Goal: Task Accomplishment & Management: Manage account settings

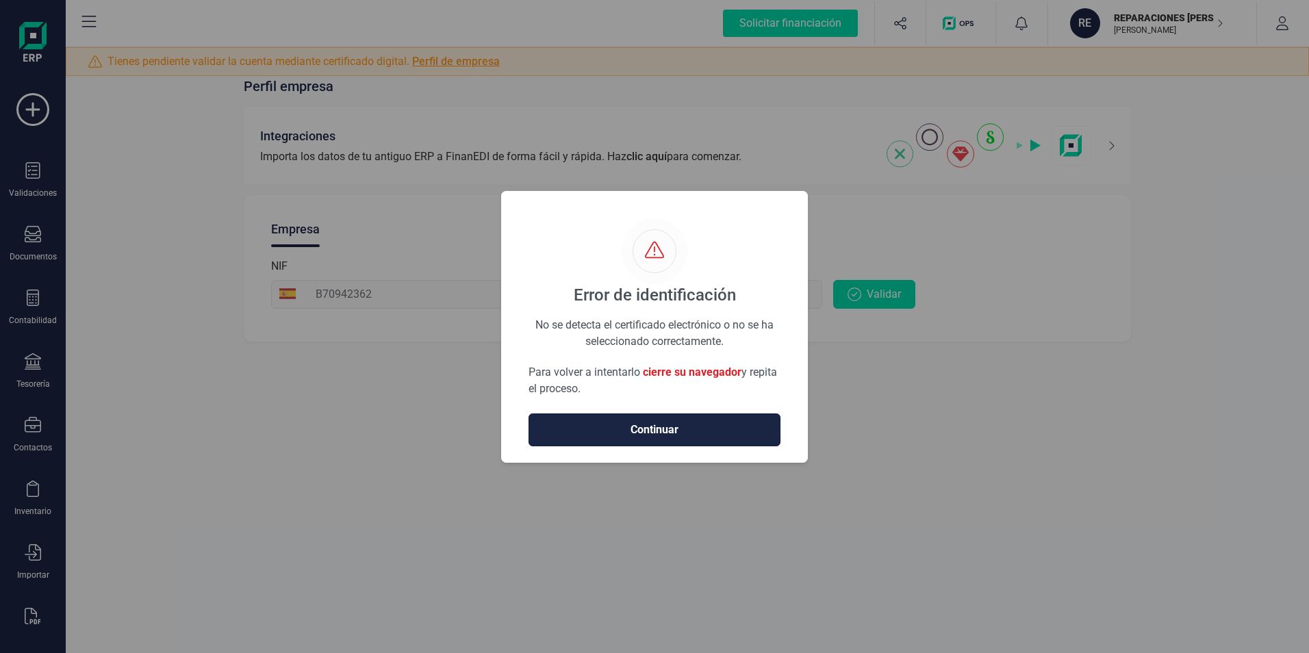
click at [682, 426] on span "Continuar" at bounding box center [654, 430] width 223 height 16
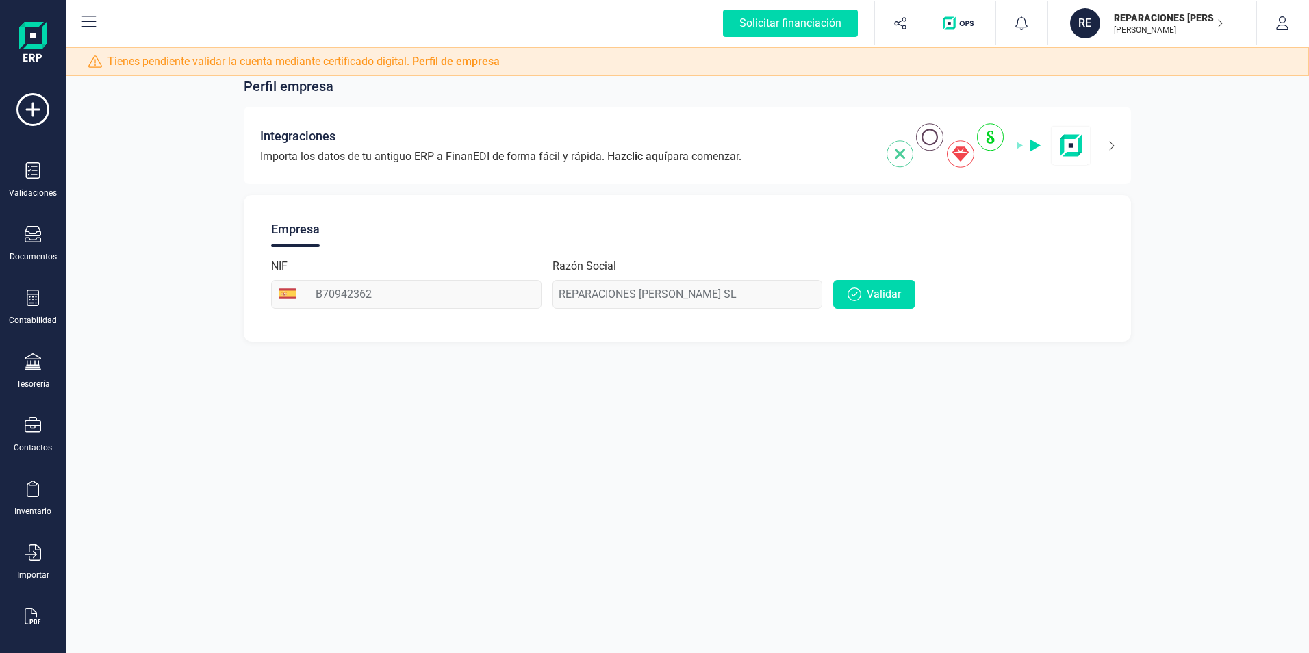
click at [954, 19] on img "button" at bounding box center [961, 23] width 36 height 14
click at [152, 384] on div "Perfil empresa Integraciones Importa los datos de tu antiguo ERP a FinanEDI de …" at bounding box center [687, 326] width 1243 height 653
click at [38, 113] on icon at bounding box center [32, 109] width 33 height 33
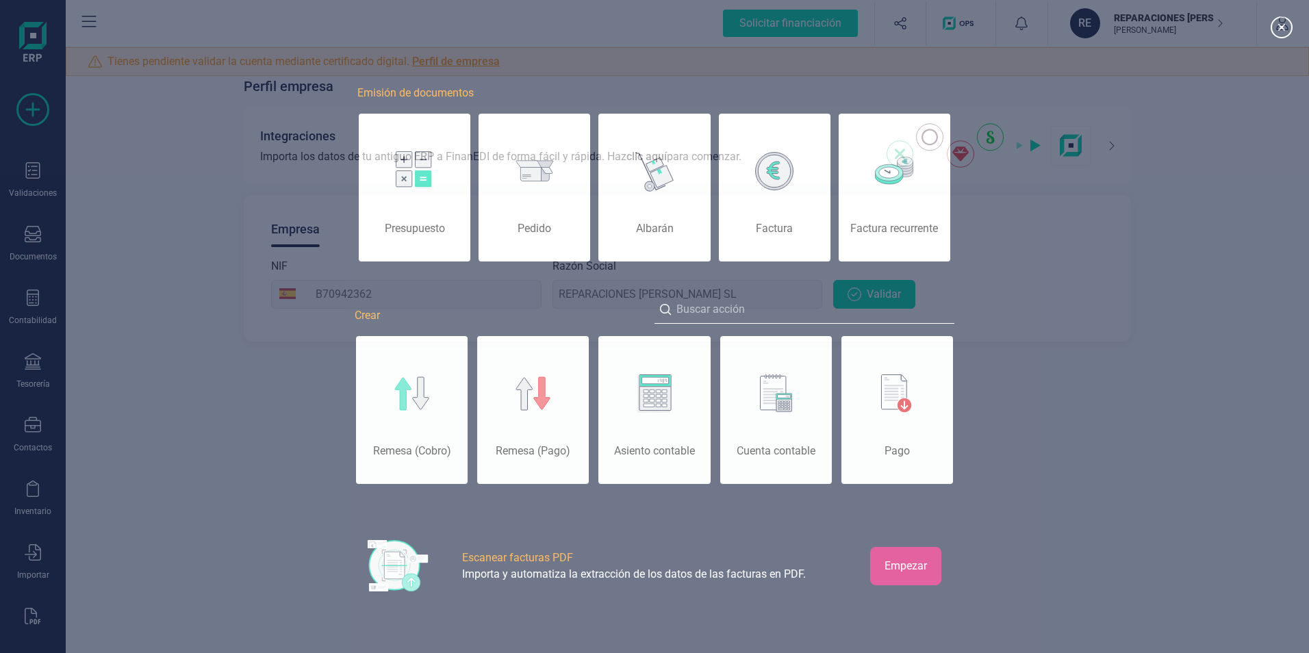
scroll to position [0, 68]
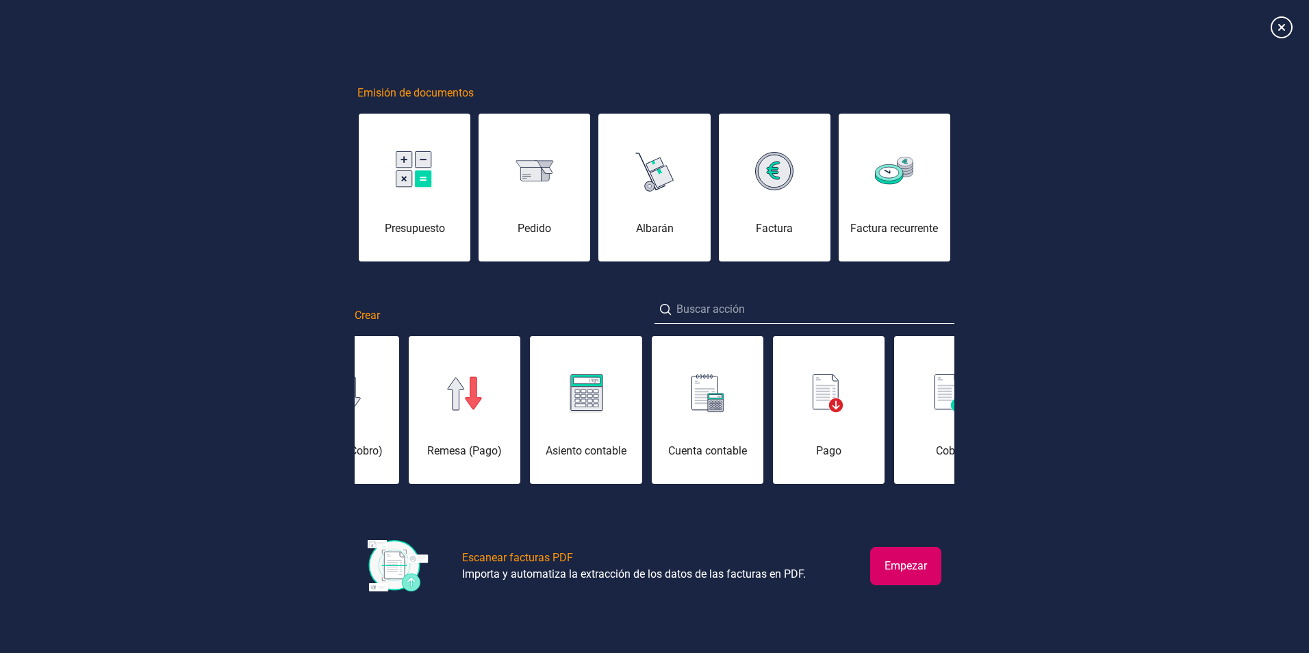
click at [1108, 305] on div "Emisión de documentos Presupuesto Pedido Albarán Factura Factura recurrente Cre…" at bounding box center [654, 326] width 1309 height 615
click at [1282, 27] on icon at bounding box center [1281, 27] width 24 height 24
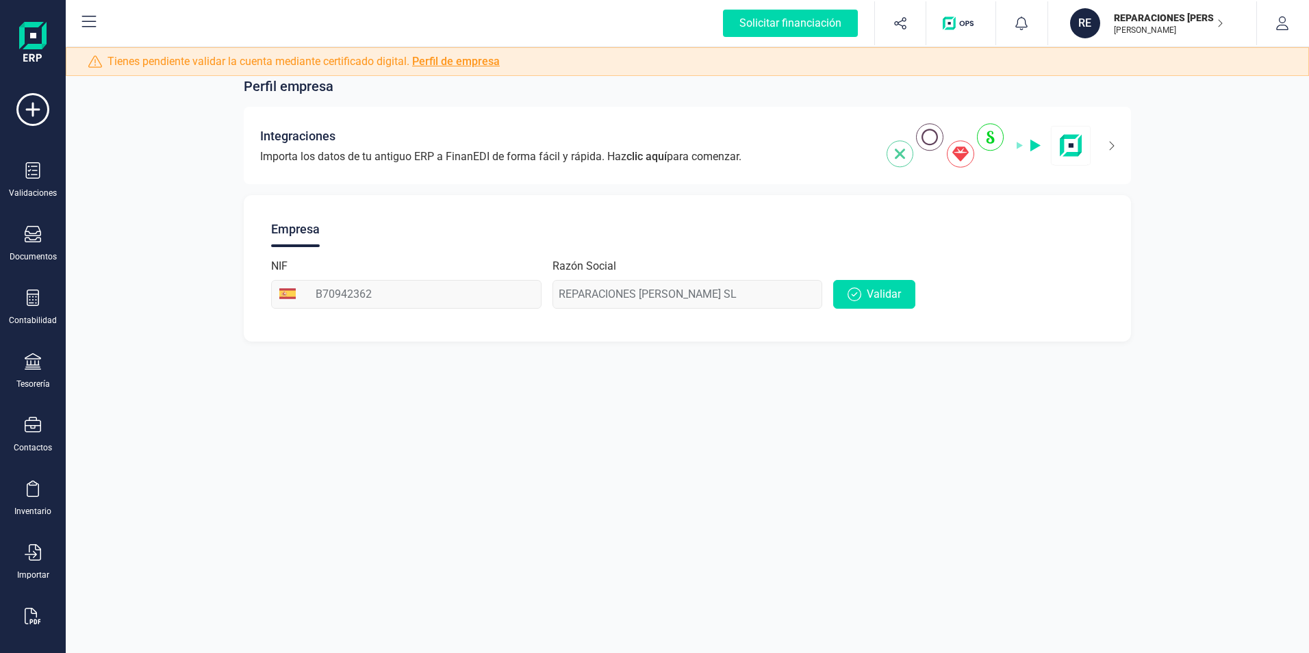
click at [954, 23] on img "button" at bounding box center [961, 23] width 36 height 14
